Goal: Task Accomplishment & Management: Complete application form

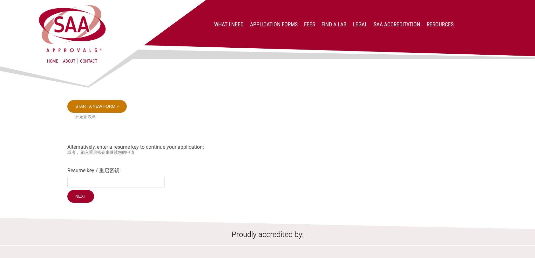
click at [115, 107] on link "Start a new form »" at bounding box center [96, 106] width 59 height 13
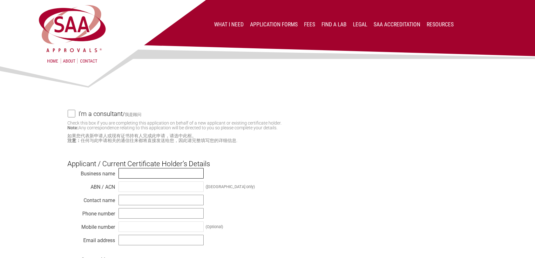
click at [138, 176] on input "text" at bounding box center [160, 173] width 85 height 10
click at [149, 175] on input "text" at bounding box center [160, 173] width 85 height 10
type input "EUROTAG AUSTRALIA PTY LTD"
type input "25152245479"
click at [133, 200] on input "text" at bounding box center [160, 200] width 85 height 10
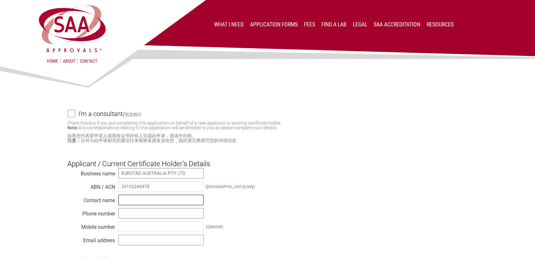
type input "RENATO COSTABILE"
type input "0401006118"
type input "renato@eurotagaustralia.com.au"
type input "SERBEST BOLGE NO 12 CADDE NO 18 MELIKGAZAZI KAYSERI TURKEY"
type input "VIC"
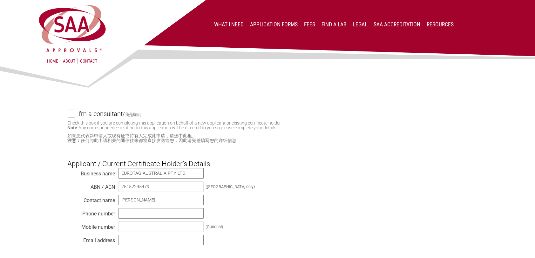
type input "3156"
select select "Australia"
drag, startPoint x: 151, startPoint y: 213, endPoint x: 120, endPoint y: 214, distance: 31.1
click at [120, 214] on input "0401006118" at bounding box center [160, 213] width 85 height 10
click at [131, 228] on input "text" at bounding box center [160, 226] width 85 height 10
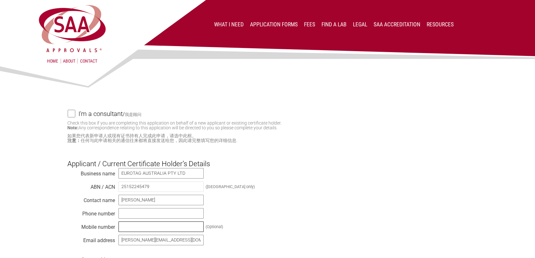
paste input "0401006118"
type input "0401006118"
click at [121, 212] on input "text" at bounding box center [160, 213] width 85 height 10
type input "03 9701 7333"
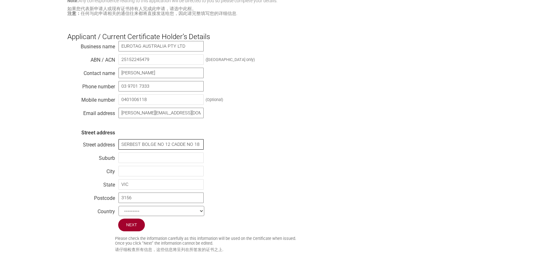
scroll to position [0, 64]
drag, startPoint x: 122, startPoint y: 144, endPoint x: 247, endPoint y: 139, distance: 125.2
click at [247, 139] on div "Business name EUROTAG AUSTRALIA PTY LTD ABN / ACN 25152245479 (Australia only) …" at bounding box center [267, 130] width 400 height 178
type input "18-20 Dandenong Street,"
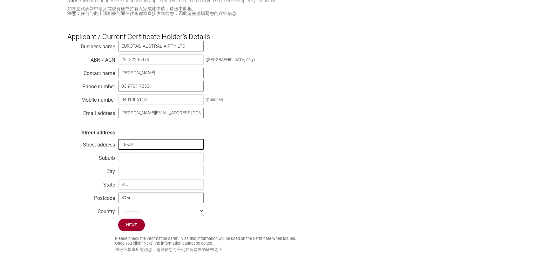
type input "DANDENONG VIC 3175"
drag, startPoint x: 153, startPoint y: 201, endPoint x: 109, endPoint y: 195, distance: 44.6
click at [109, 195] on div "Business name EUROTAG AUSTRALIA PTY LTD ABN / ACN 25152245479 (Australia only) …" at bounding box center [267, 130] width 400 height 178
type input "1"
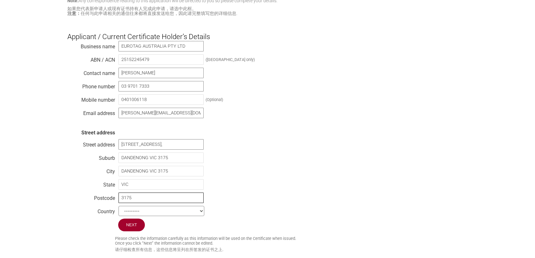
type input "3175"
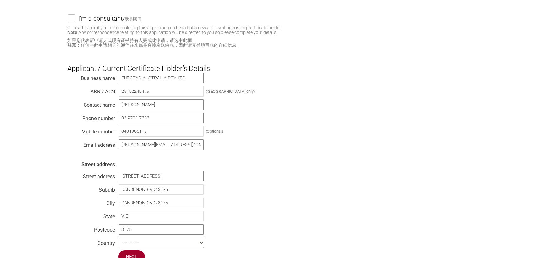
scroll to position [127, 0]
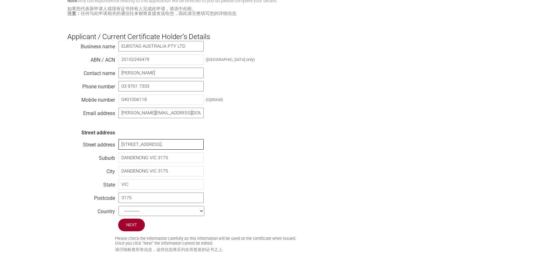
click at [172, 146] on input "18-20 Dandenong Street," at bounding box center [160, 144] width 85 height 10
type input "18-20 Dandenong Street"
click at [300, 102] on div "Business name EUROTAG AUSTRALIA PTY LTD ABN / ACN 25152245479 (Australia only) …" at bounding box center [267, 130] width 400 height 178
drag, startPoint x: 173, startPoint y: 170, endPoint x: 118, endPoint y: 172, distance: 55.3
click at [118, 172] on div "DANDENONG VIC 3175" at bounding box center [161, 171] width 86 height 6
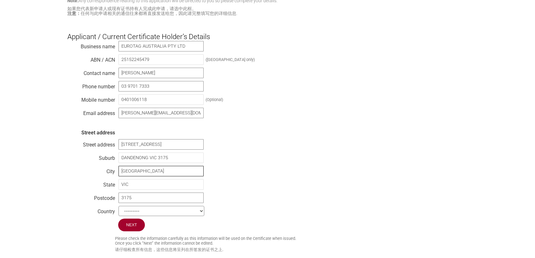
type input "MELBOURNE"
click at [244, 170] on div "Business name EUROTAG AUSTRALIA PTY LTD ABN / ACN 25152245479 (Australia only) …" at bounding box center [267, 130] width 400 height 178
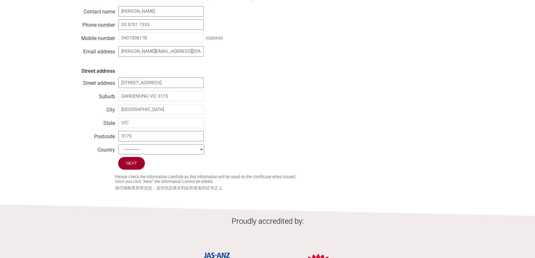
scroll to position [191, 0]
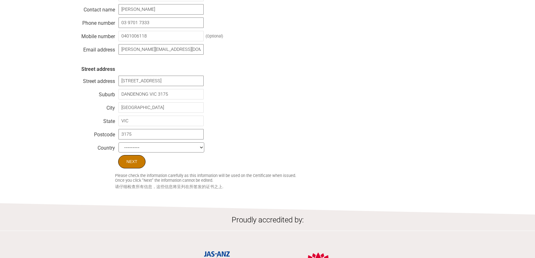
click at [125, 165] on input "Next" at bounding box center [131, 161] width 27 height 13
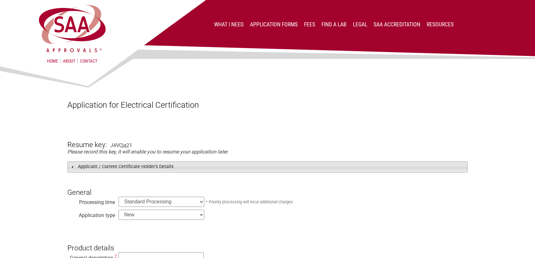
scroll to position [32, 0]
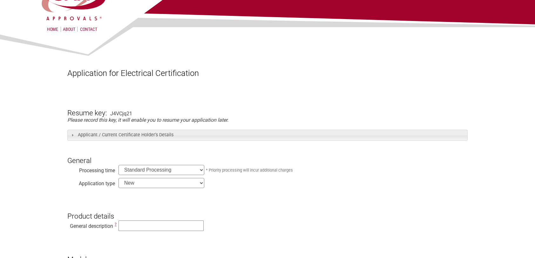
click at [181, 171] on select "Standard Processing Priority Processing (24 hours)" at bounding box center [161, 170] width 86 height 10
click at [166, 181] on select "New Modification Renewal Co-licence" at bounding box center [161, 183] width 86 height 10
click at [118, 178] on select "New Modification Renewal Co-licence" at bounding box center [161, 183] width 86 height 10
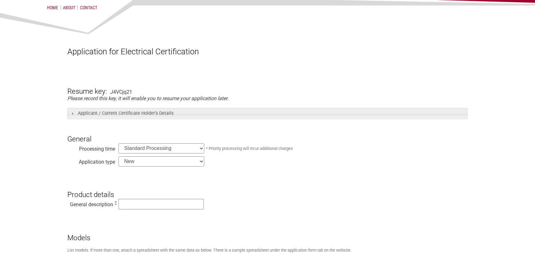
scroll to position [64, 0]
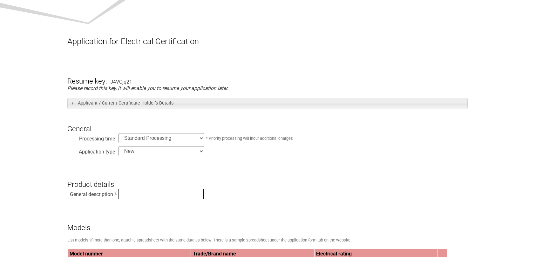
click at [151, 194] on input "text" at bounding box center [160, 194] width 85 height 10
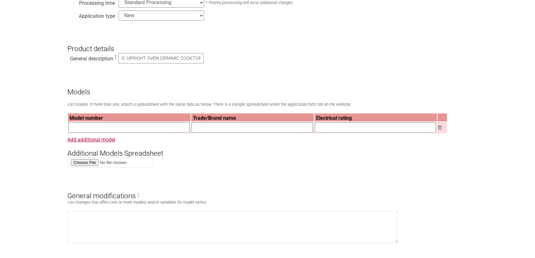
scroll to position [0, 0]
click at [150, 129] on input "text" at bounding box center [128, 127] width 121 height 10
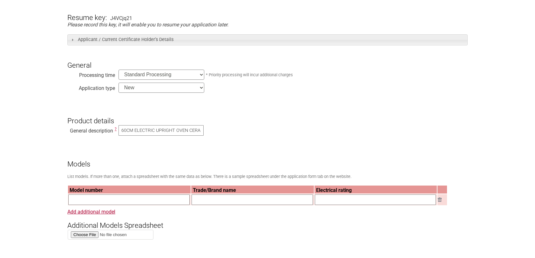
scroll to position [159, 0]
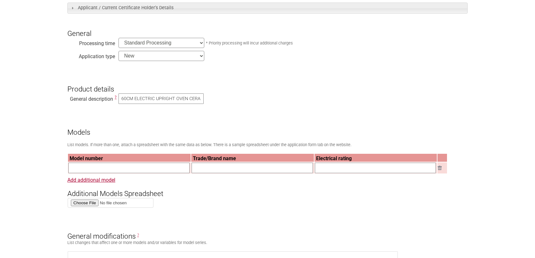
click at [201, 42] on select "Standard Processing Priority Processing (24 hours)" at bounding box center [161, 43] width 86 height 10
drag, startPoint x: 120, startPoint y: 99, endPoint x: 237, endPoint y: 105, distance: 116.4
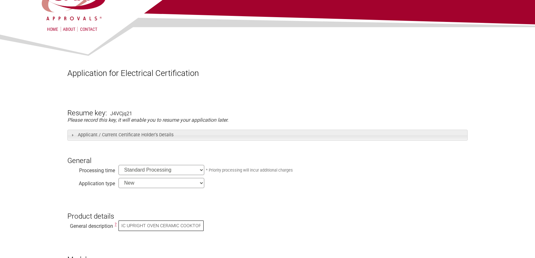
scroll to position [0, 0]
click at [197, 228] on input "60CM ELECTRIC UPRIGHT OVEN CERAMIC COOKTOP" at bounding box center [160, 225] width 85 height 10
type input "60CM ELECTRIC UPRIGHT OVEN CERAMIC COOKTOP WHITE & SILVER"
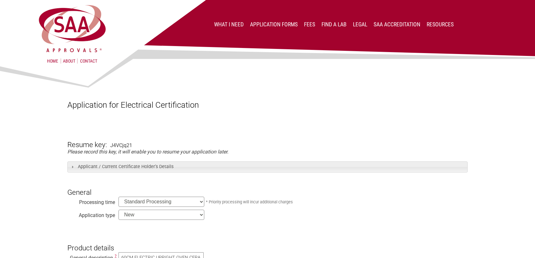
click at [201, 204] on select "Standard Processing Priority Processing (24 hours)" at bounding box center [161, 202] width 86 height 10
select select "priority"
click at [118, 197] on select "Standard Processing Priority Processing (24 hours)" at bounding box center [161, 202] width 86 height 10
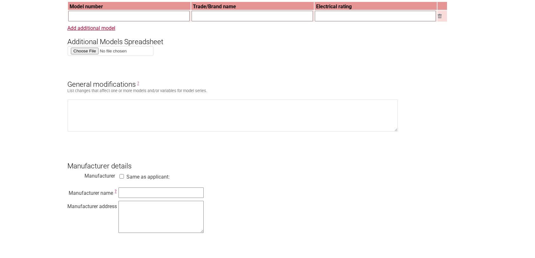
scroll to position [254, 0]
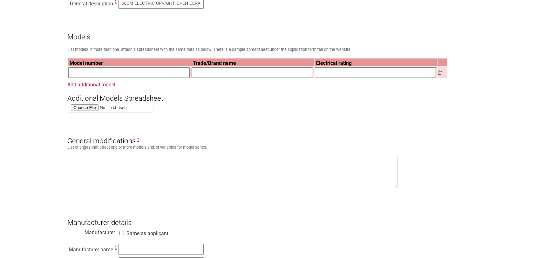
click at [158, 75] on input "text" at bounding box center [128, 72] width 121 height 10
type input "EU-60SC"
type input "EUROTAG"
type input "230V"
click at [111, 88] on link "Add additional model" at bounding box center [91, 85] width 48 height 6
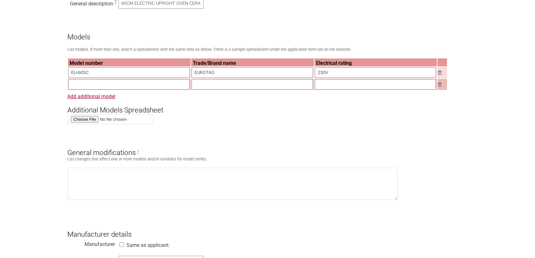
click at [111, 86] on input "text" at bounding box center [128, 84] width 121 height 10
type input "EU-60WC"
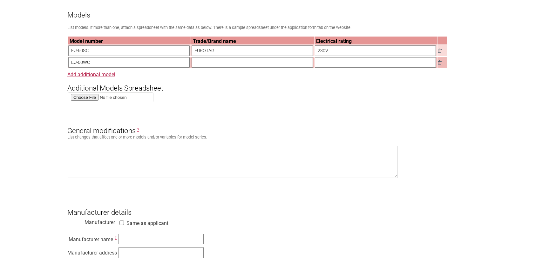
scroll to position [286, 0]
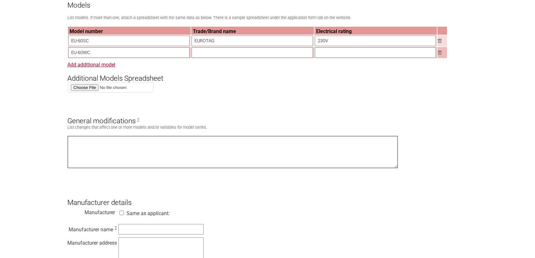
click at [152, 142] on textarea at bounding box center [233, 152] width 330 height 32
click at [219, 53] on input "text" at bounding box center [251, 52] width 121 height 10
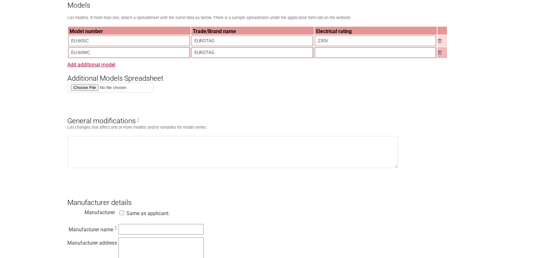
type input "EUROTAG"
type input "230V"
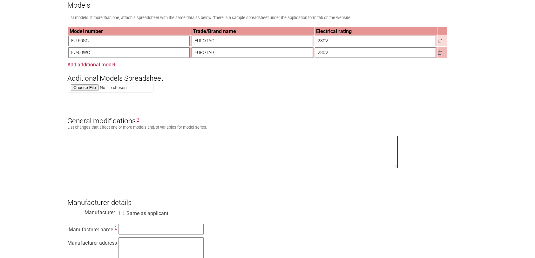
click at [88, 144] on textarea at bounding box center [233, 152] width 330 height 32
type textarea "EU-60SC - SILVER EU-60WC -WHITE"
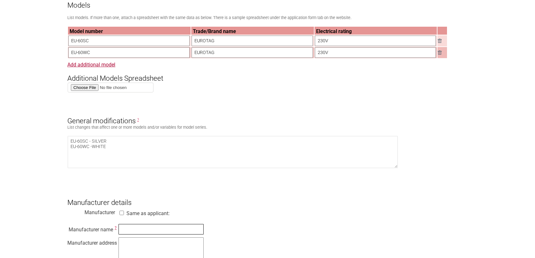
click at [128, 227] on input "text" at bounding box center [160, 229] width 85 height 10
click at [131, 233] on input "text" at bounding box center [160, 229] width 85 height 10
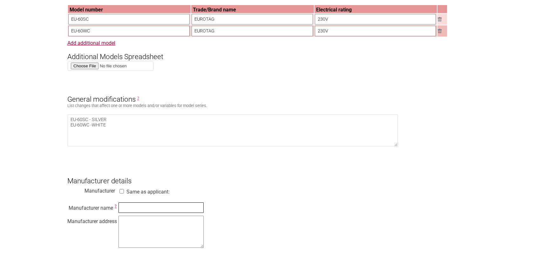
scroll to position [318, 0]
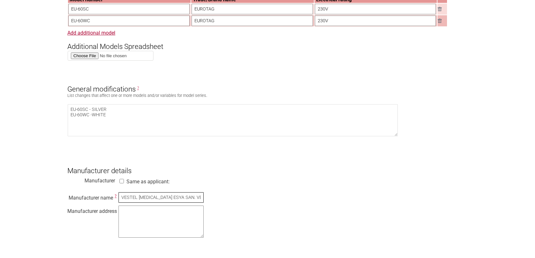
type input "VESTEL BEYAZ ESYA SAN. VE TIC AS"
paste textarea "Organize Sanayi Bolgesi, 45030, Manisa-TURKEY"
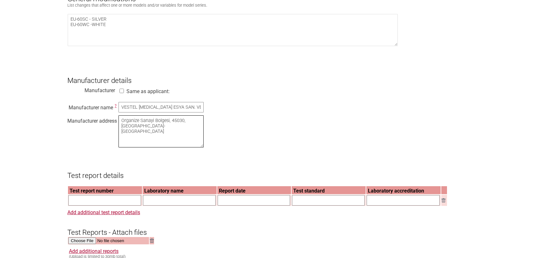
scroll to position [413, 0]
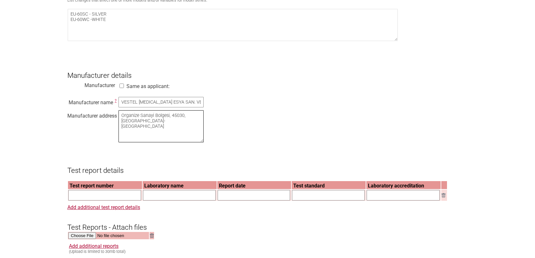
type textarea "Organize Sanayi Bolgesi, 45030, Manisa-TURKEY"
click at [123, 196] on input "text" at bounding box center [104, 195] width 73 height 10
type input "202400956IST"
click at [177, 197] on input "text" at bounding box center [179, 195] width 73 height 10
paste input "Intertek Test Hizmetleri A.S. Electrical Laboratory"
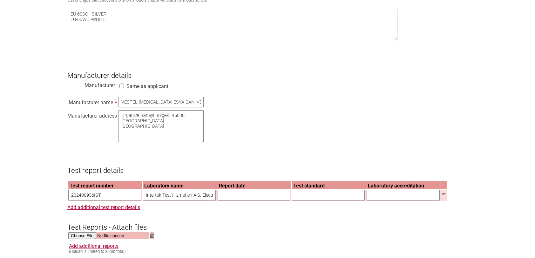
scroll to position [0, 30]
type input "Intertek Test Hizmetleri A.S. Electrical Laboratory"
click at [236, 198] on input "text" at bounding box center [254, 195] width 73 height 10
paste input "04.12.2024"
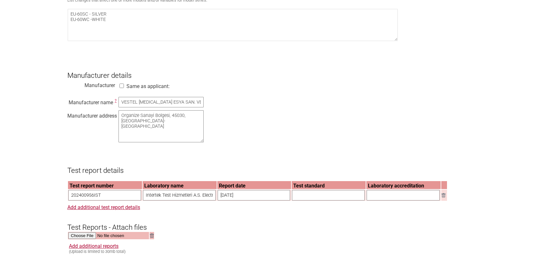
type input "04.12.2024"
click at [316, 195] on input "text" at bounding box center [328, 195] width 73 height 10
paste input "EC60335_2_6&102I"
type input "EC60335_2_6&102I"
click at [374, 196] on input "text" at bounding box center [402, 195] width 73 height 10
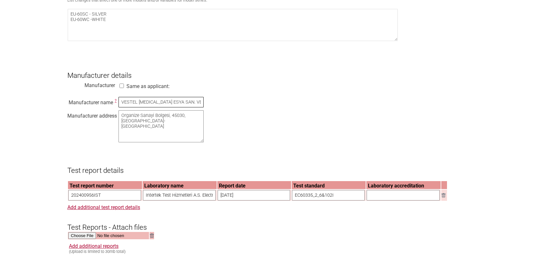
drag, startPoint x: 121, startPoint y: 102, endPoint x: 214, endPoint y: 103, distance: 92.4
click at [214, 103] on div "Manufacturer name ? VESTEL BEYAZ ESYA SAN. VE TIC AS Manufacturer address Organ…" at bounding box center [267, 121] width 400 height 48
paste input "estel Beyaz Eşya Sanayi ve Ticaret A.S. (Cooking Appliances Factory)"
type input "Vestel Beyaz Eşya Sanayi ve Ticaret A.S. (Cooking Appliances Factory)"
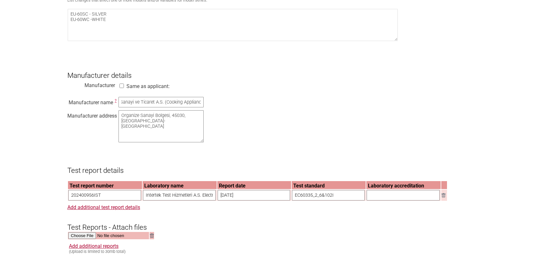
scroll to position [0, 0]
drag, startPoint x: 342, startPoint y: 198, endPoint x: 292, endPoint y: 202, distance: 50.6
click at [292, 200] on input "EC60335_2_6&102I" at bounding box center [328, 195] width 73 height 10
paste input "IEC 60335-2-6:2014 + A1:2018 IEC 60335-2-102:2017 IEC 60335-1:2010 + A1:2013 + …"
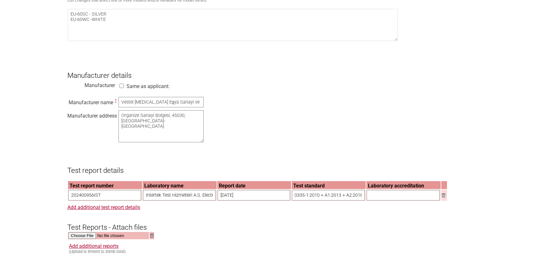
type input "IEC 60335-2-6:2014 + A1:2018 IEC 60335-2-102:2017 IEC 60335-1:2010 + A1:2013 + …"
click at [380, 198] on input "text" at bounding box center [402, 195] width 73 height 10
type input "s"
type input "SG ITS 37969"
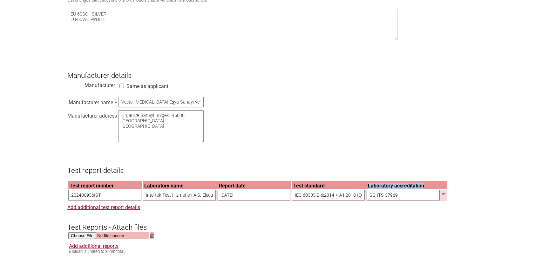
drag, startPoint x: 425, startPoint y: 187, endPoint x: 366, endPoint y: 187, distance: 58.8
click at [366, 187] on th "Laboratory accreditation" at bounding box center [403, 185] width 74 height 8
copy th "Laboratory accreditation"
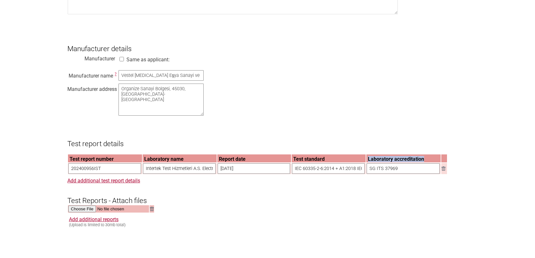
scroll to position [476, 0]
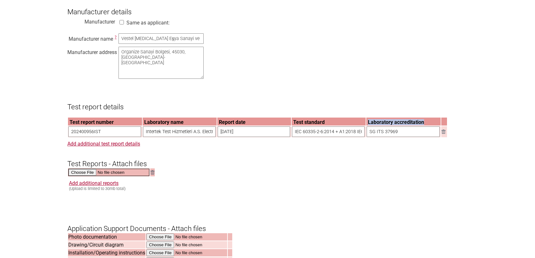
click at [87, 174] on input "file" at bounding box center [108, 172] width 81 height 7
type input "C:\fakepath\SG ITS-37969.pdf"
click at [90, 183] on link "Add additional reports" at bounding box center [94, 182] width 50 height 6
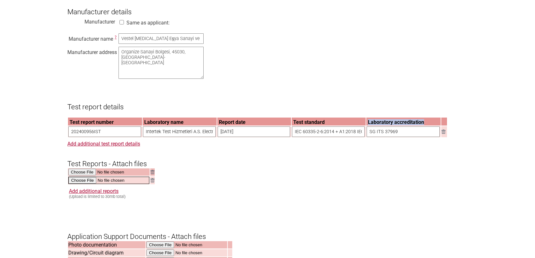
click at [84, 180] on input "file" at bounding box center [108, 180] width 81 height 7
type input "C:\fakepath\SG ITS-37969_Appendix.pdf"
click at [102, 191] on link "Add additional reports" at bounding box center [94, 190] width 50 height 6
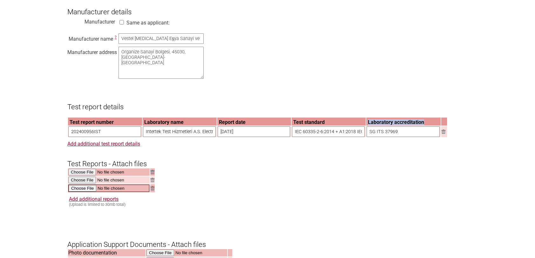
click at [81, 187] on input "file" at bounding box center [108, 188] width 81 height 7
type input "C:\fakepath\SG ITS-37969.pdf"
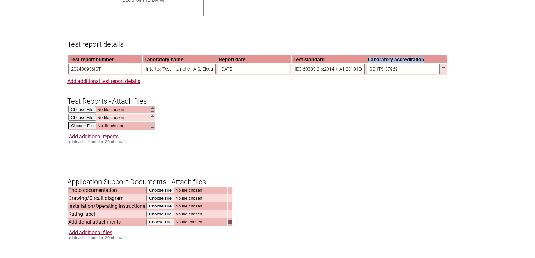
scroll to position [540, 0]
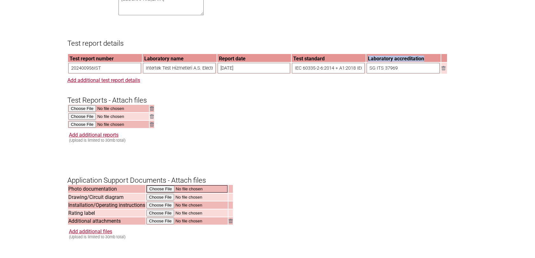
click at [160, 189] on input "file" at bounding box center [186, 188] width 81 height 7
type input "C:\fakepath\PICS UPRIGHT OVEN 60X60.pdf"
click at [160, 203] on input "file" at bounding box center [186, 204] width 81 height 7
type input "C:\fakepath\INSTRUCTION MANUAL 60CM UPRIGHT OVEN 60X60.pdf"
click at [157, 211] on input "file" at bounding box center [186, 212] width 81 height 7
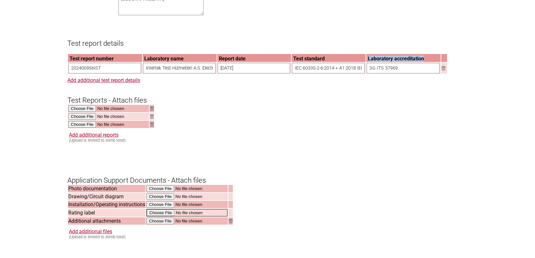
click at [158, 210] on input "file" at bounding box center [186, 212] width 81 height 7
type input "C:\fakepath\LABEL EU-60SC.pdf"
click at [158, 217] on input "file" at bounding box center [186, 220] width 81 height 7
click at [158, 218] on input "file" at bounding box center [186, 220] width 81 height 7
type input "C:\fakepath\Eurotag Declaration.pdf"
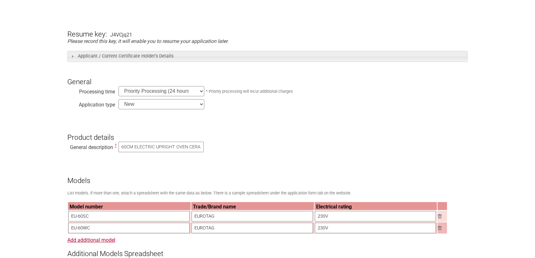
scroll to position [159, 0]
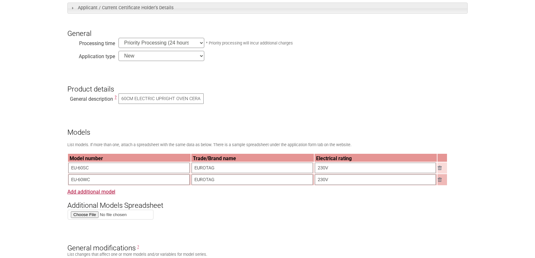
click at [330, 169] on input "230V" at bounding box center [375, 168] width 121 height 10
type input "230V-240V"
click at [331, 178] on input "230V" at bounding box center [375, 179] width 121 height 10
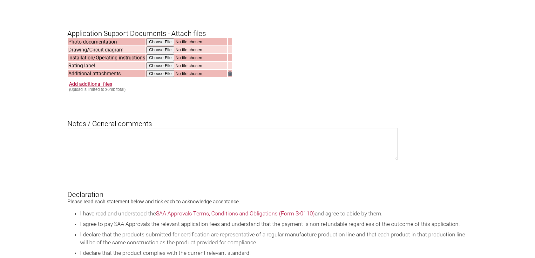
scroll to position [762, 0]
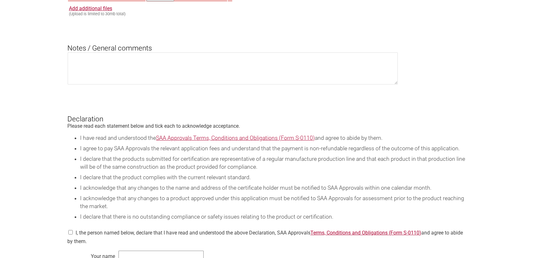
type input "230V-240V"
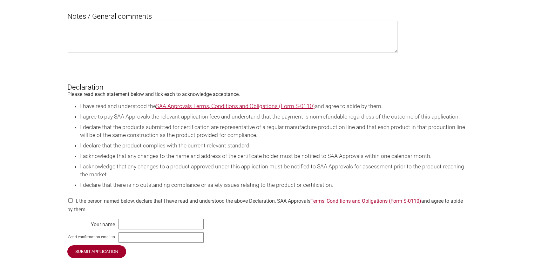
click at [71, 198] on input "checkbox" at bounding box center [70, 200] width 6 height 4
checkbox input "true"
click at [131, 221] on input "text" at bounding box center [160, 224] width 85 height 10
type input "RENATO COSTABILE"
type input "renato@eurotagaustralia.com.au"
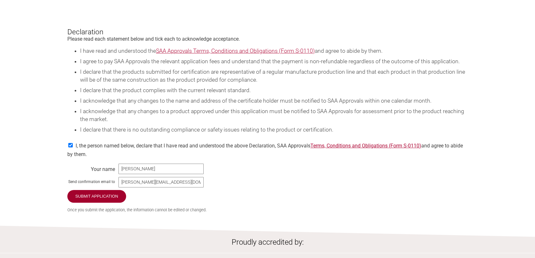
scroll to position [881, 0]
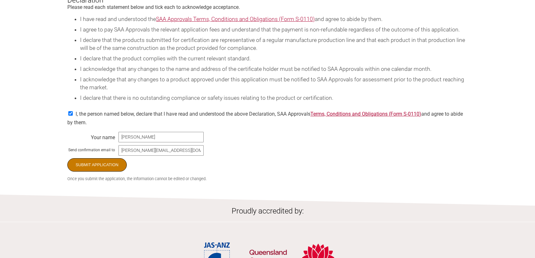
click at [105, 161] on input "Submit Application" at bounding box center [96, 164] width 59 height 13
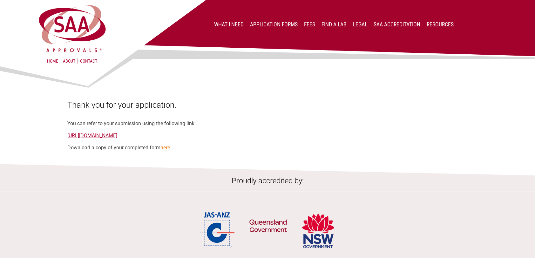
click at [167, 150] on link "here" at bounding box center [165, 147] width 10 height 6
click at [167, 149] on link "here" at bounding box center [165, 147] width 10 height 6
